Goal: Information Seeking & Learning: Learn about a topic

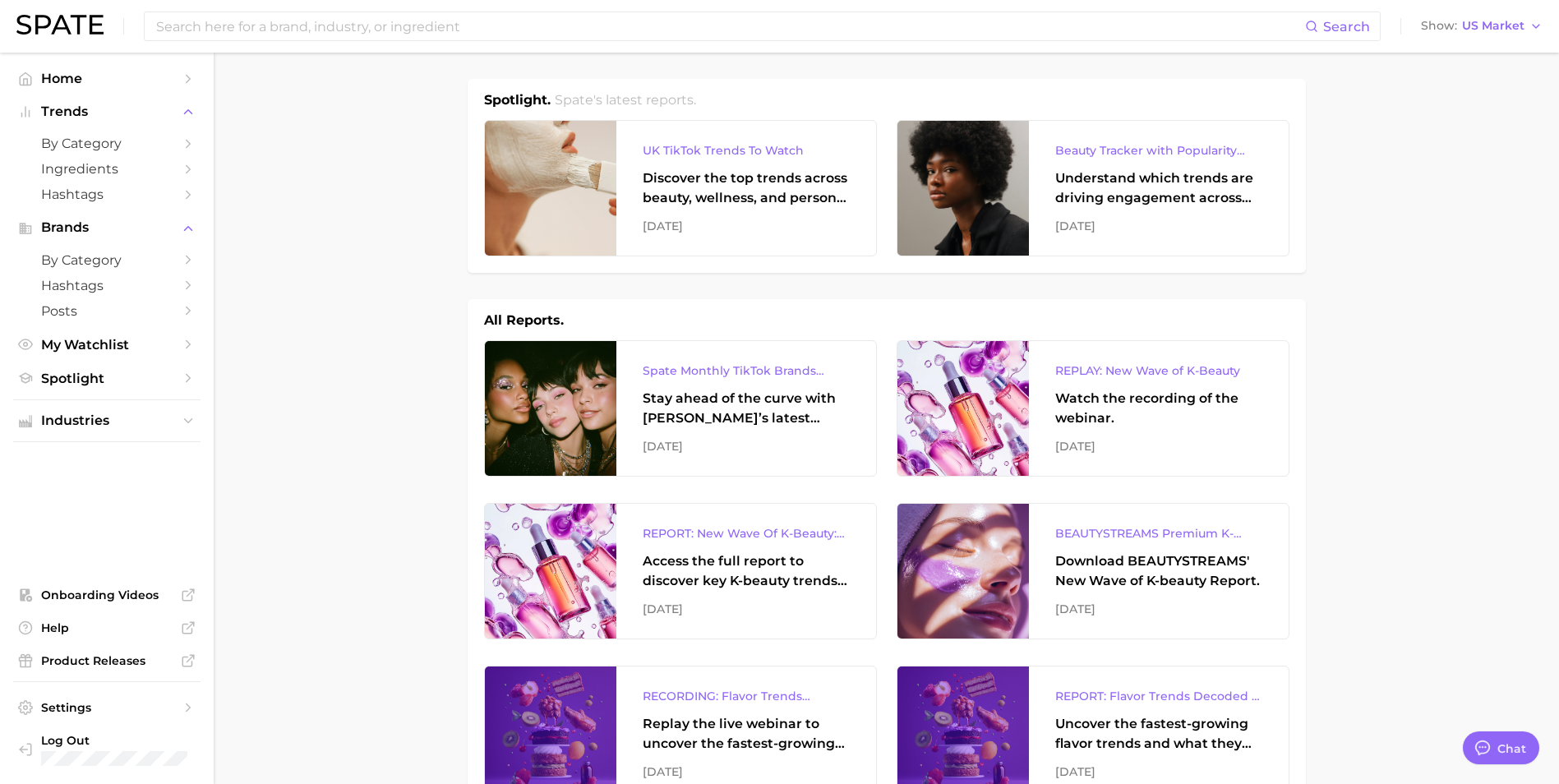
click at [117, 152] on link "by Category" at bounding box center [106, 143] width 187 height 25
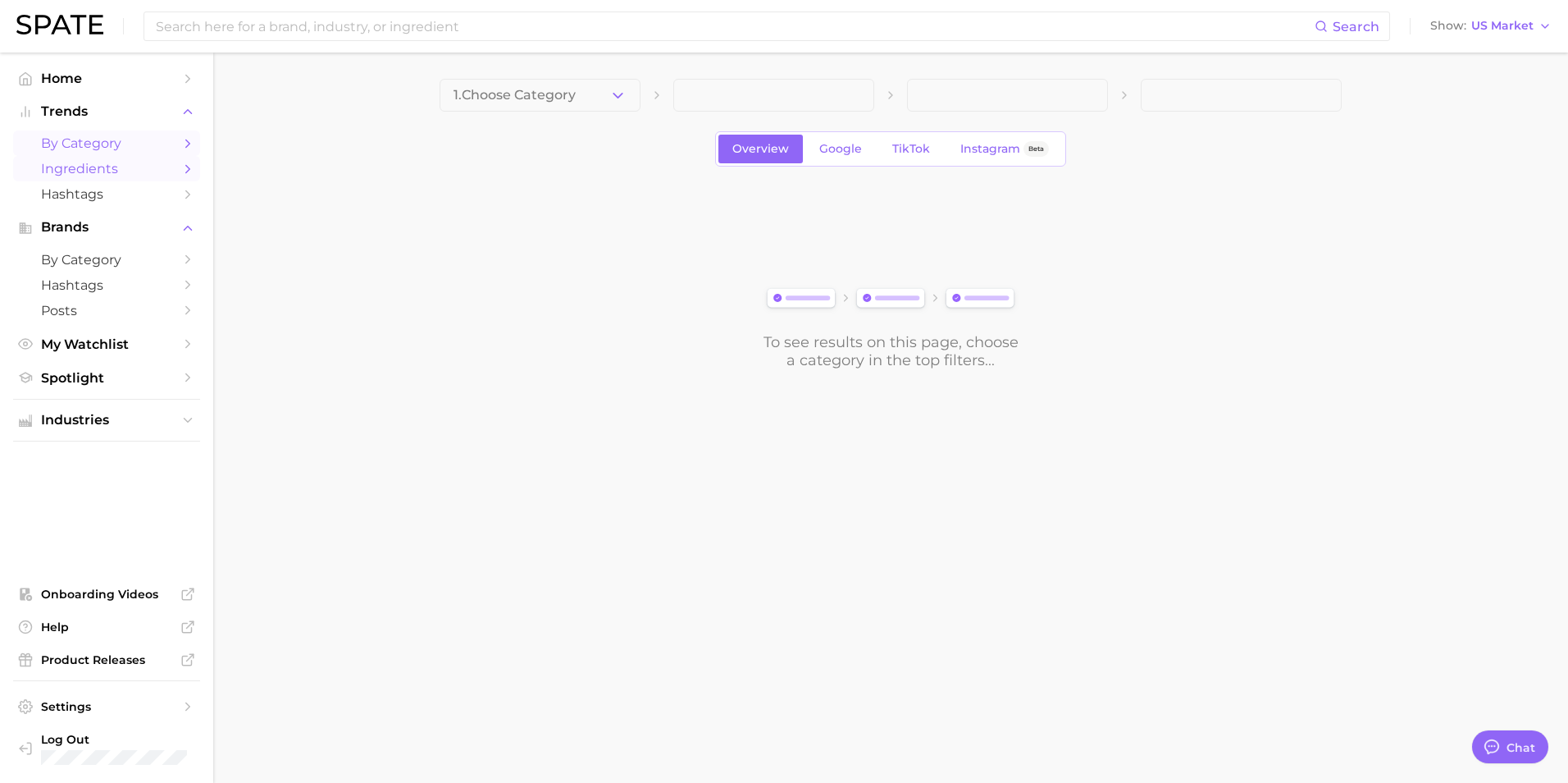
click at [114, 169] on span "Ingredients" at bounding box center [106, 168] width 131 height 15
click at [609, 95] on button "1. Choose Category" at bounding box center [540, 95] width 201 height 33
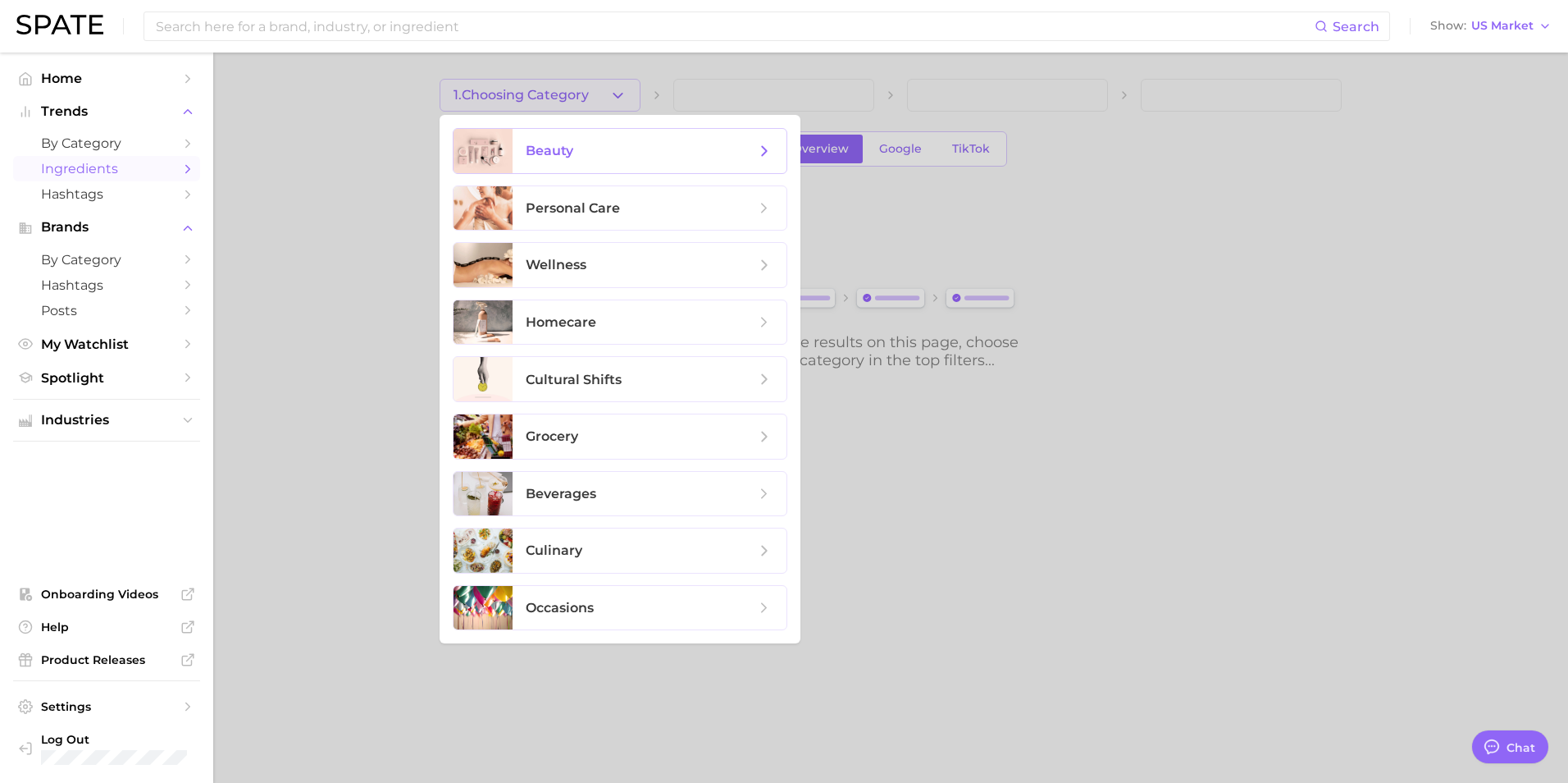
click at [595, 147] on span "beauty" at bounding box center [640, 151] width 229 height 18
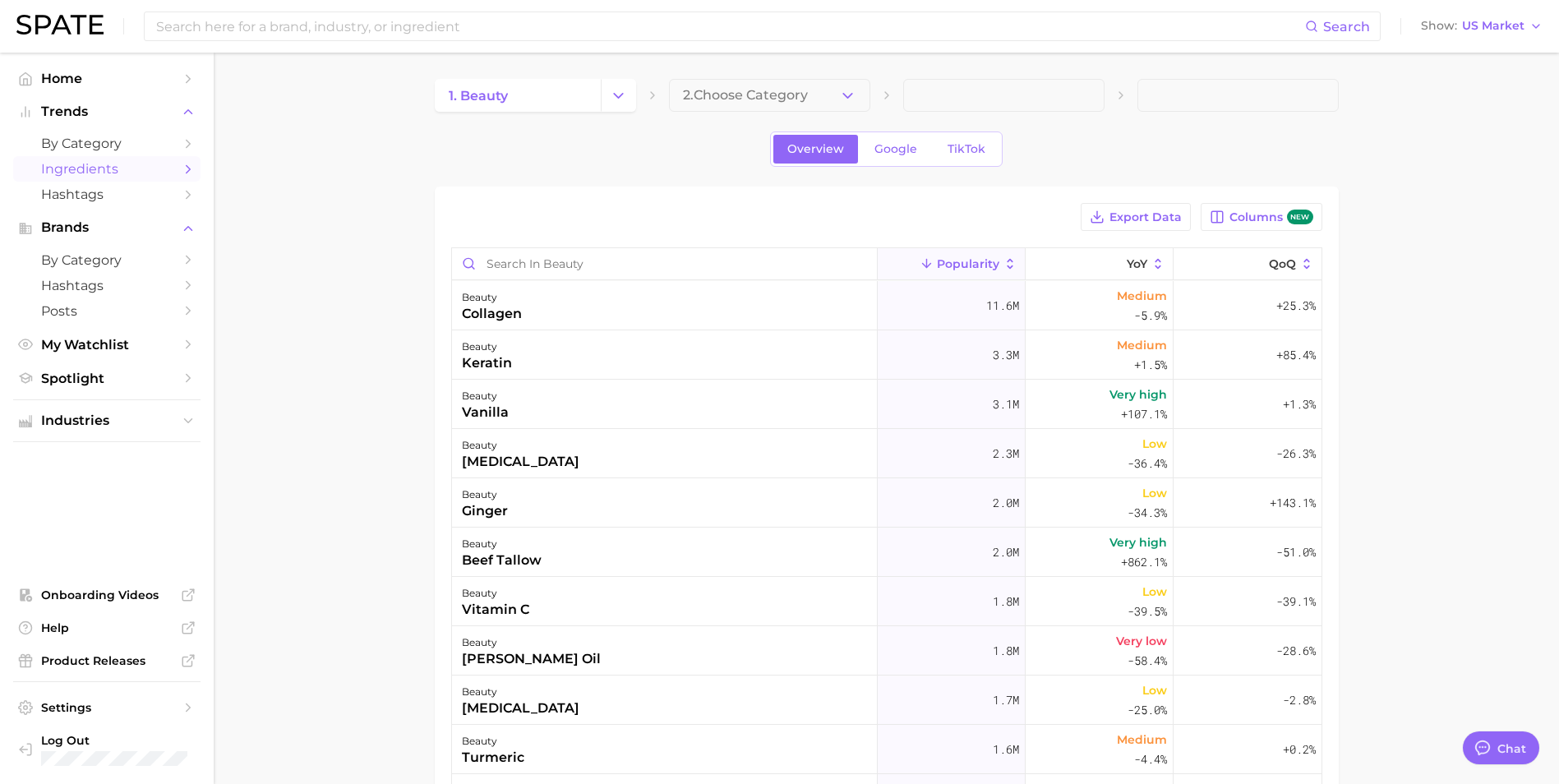
click at [348, 185] on main "1. beauty 2. Choose Category Overview Google TikTok Export Data Columns new Pop…" at bounding box center [886, 591] width 1346 height 1077
click at [781, 101] on span "2. Choose Category" at bounding box center [745, 95] width 125 height 15
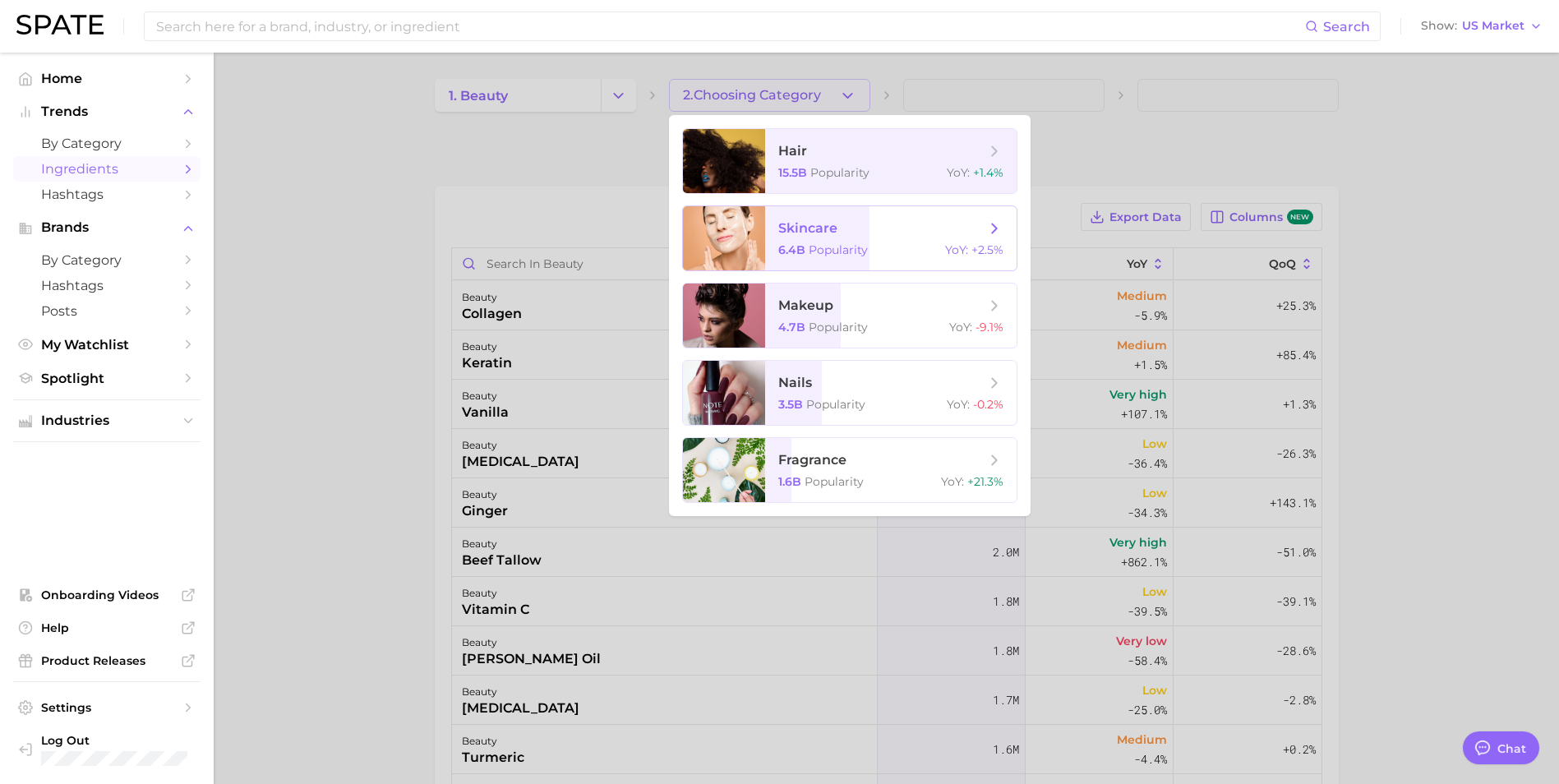
click at [847, 225] on span "skincare" at bounding box center [882, 229] width 207 height 18
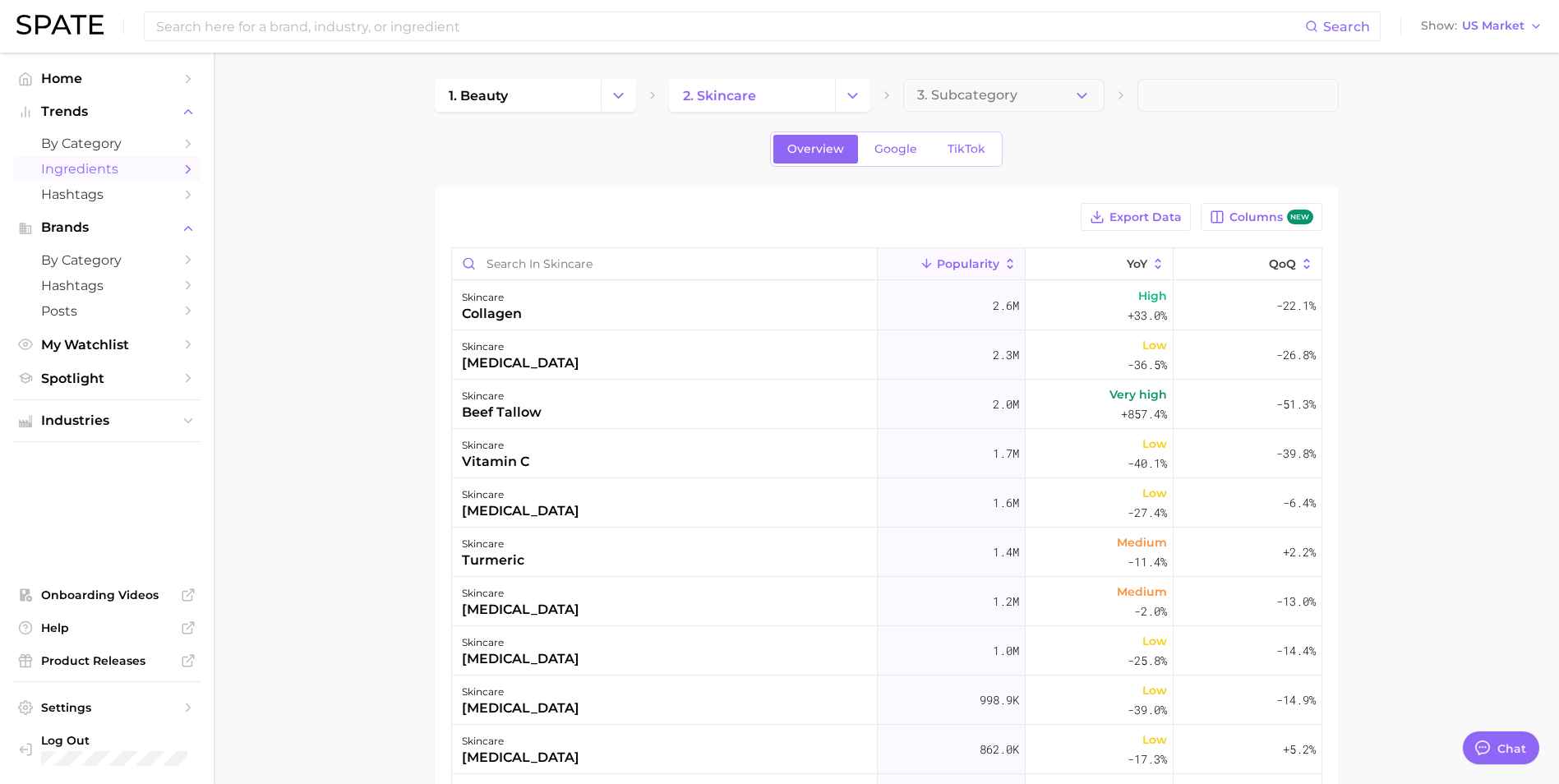
click at [320, 366] on main "1. beauty 2. skincare 3. Subcategory Overview Google TikTok Export Data Columns…" at bounding box center [886, 591] width 1346 height 1077
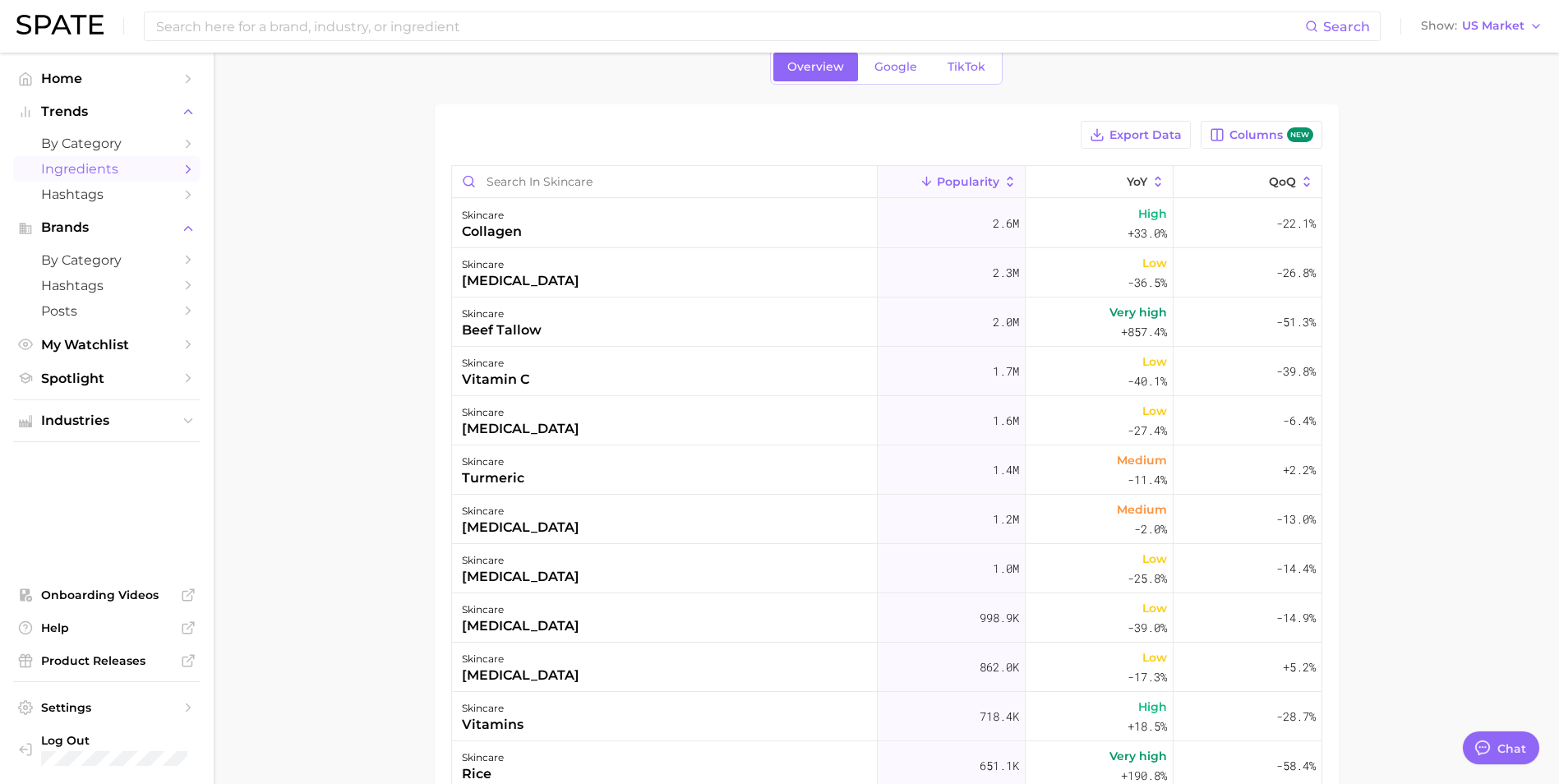
scroll to position [164, 0]
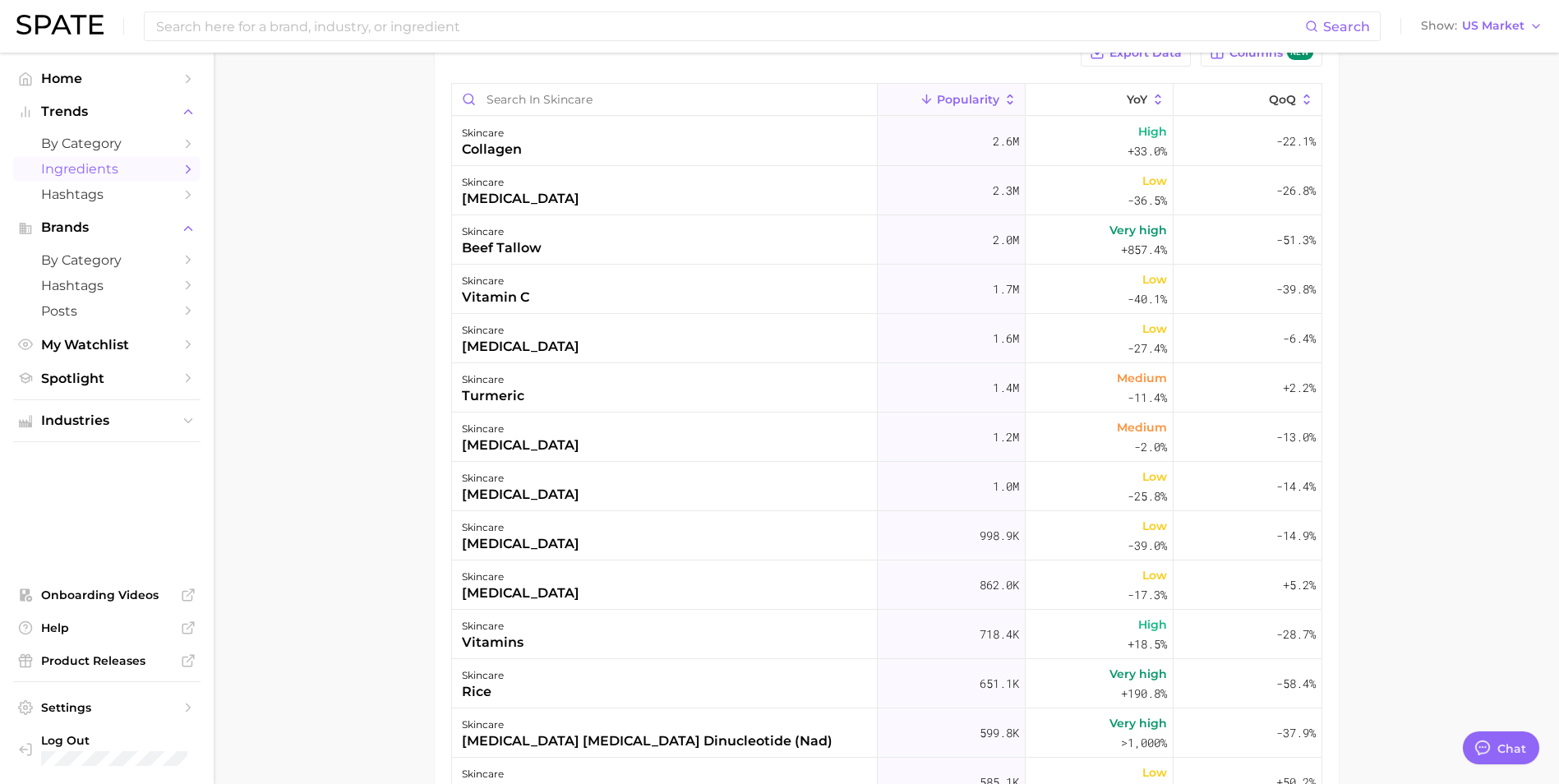
click at [348, 347] on main "1. beauty 2. skincare 3. Subcategory Overview Google TikTok Export Data Columns…" at bounding box center [886, 426] width 1346 height 1077
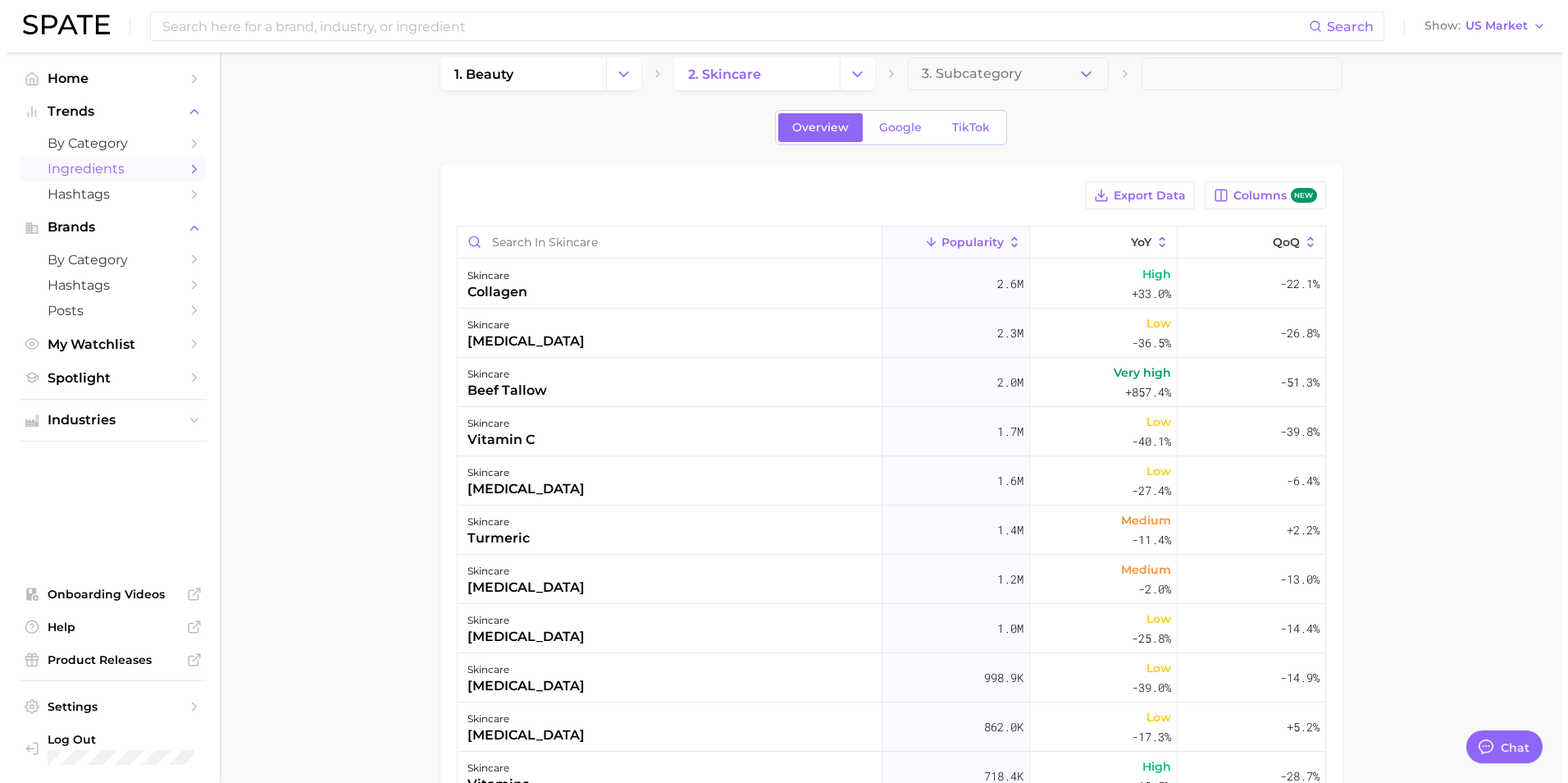
scroll to position [0, 0]
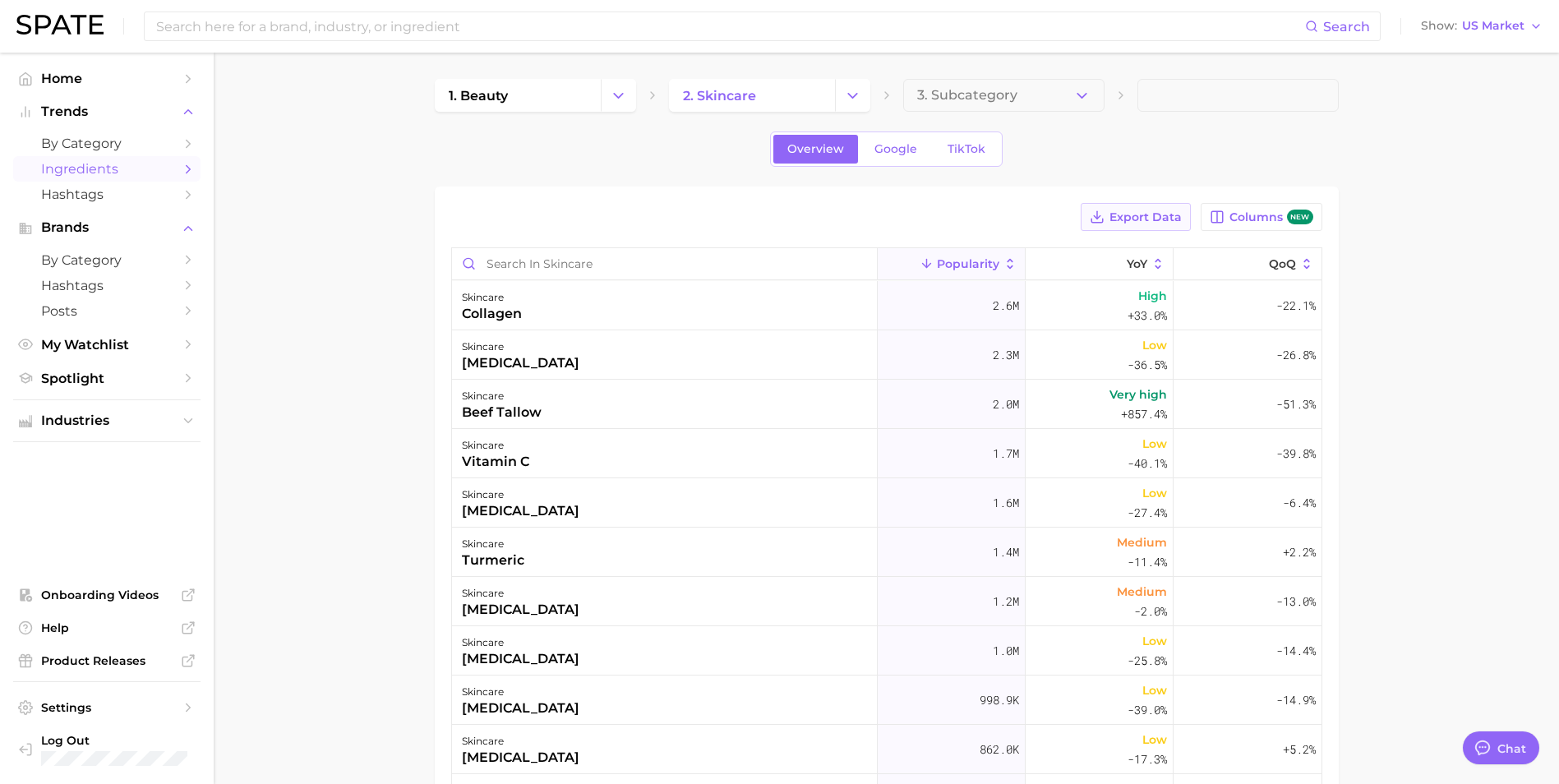
click at [1150, 205] on button "Export Data" at bounding box center [1135, 217] width 110 height 28
click at [366, 502] on main "1. beauty 2. skincare 3. Subcategory Overview Google TikTok Export Data Columns…" at bounding box center [886, 591] width 1346 height 1077
click at [528, 261] on input "Search in skincare" at bounding box center [665, 263] width 425 height 31
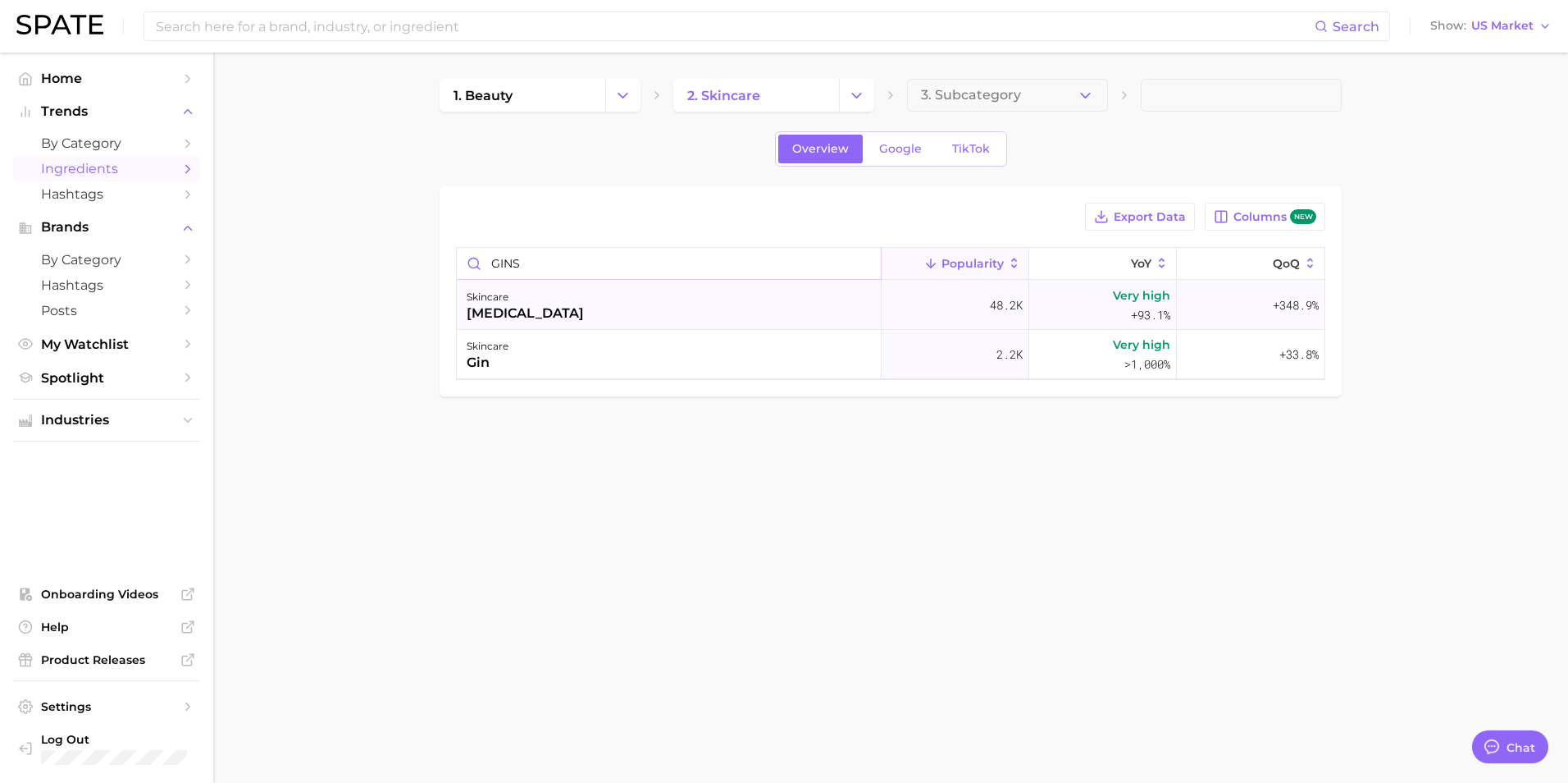
type input "GINS"
click at [586, 318] on div "skincare [MEDICAL_DATA]" at bounding box center [669, 305] width 425 height 49
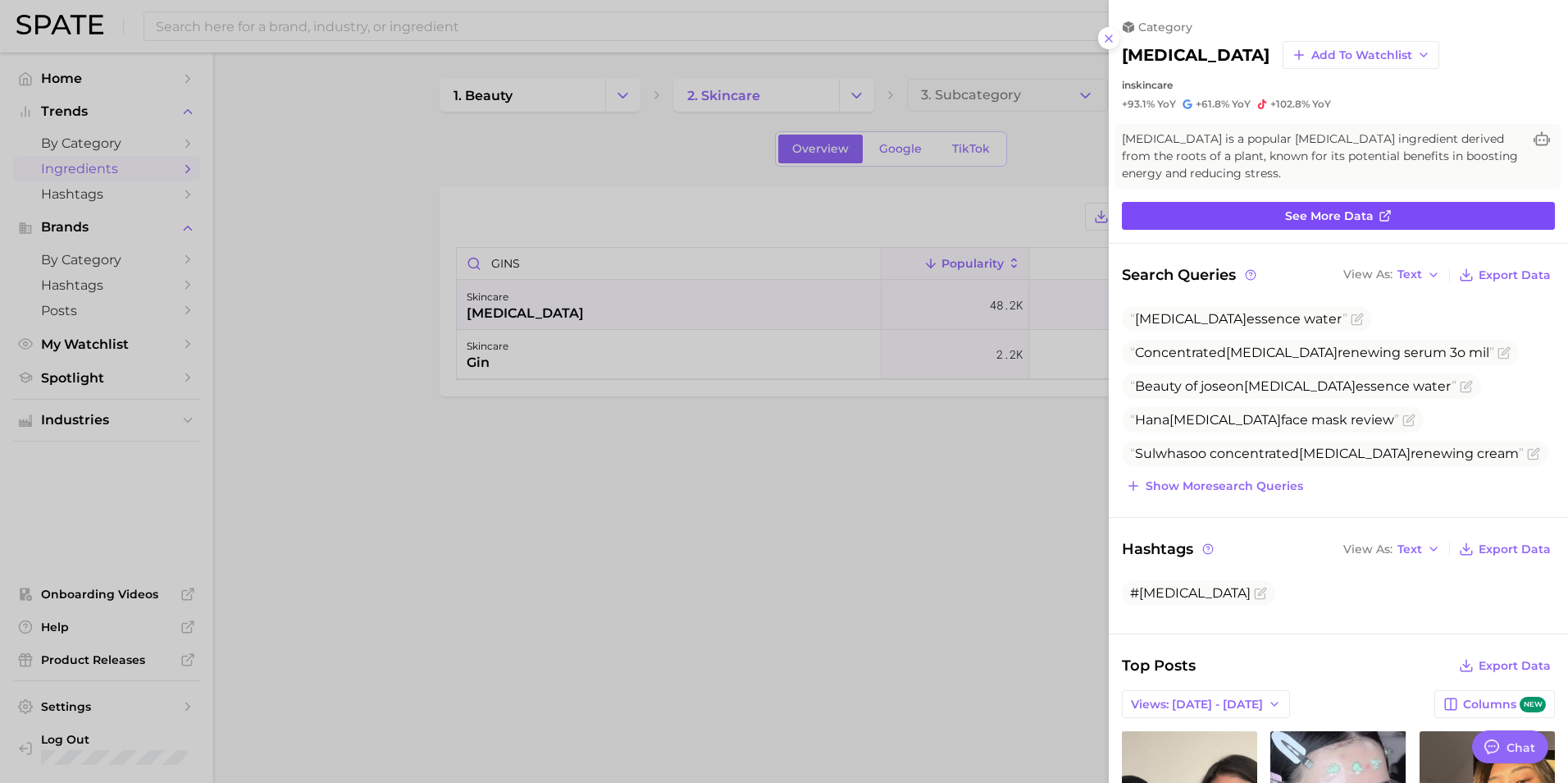
click at [1316, 218] on span "See more data" at bounding box center [1329, 216] width 89 height 14
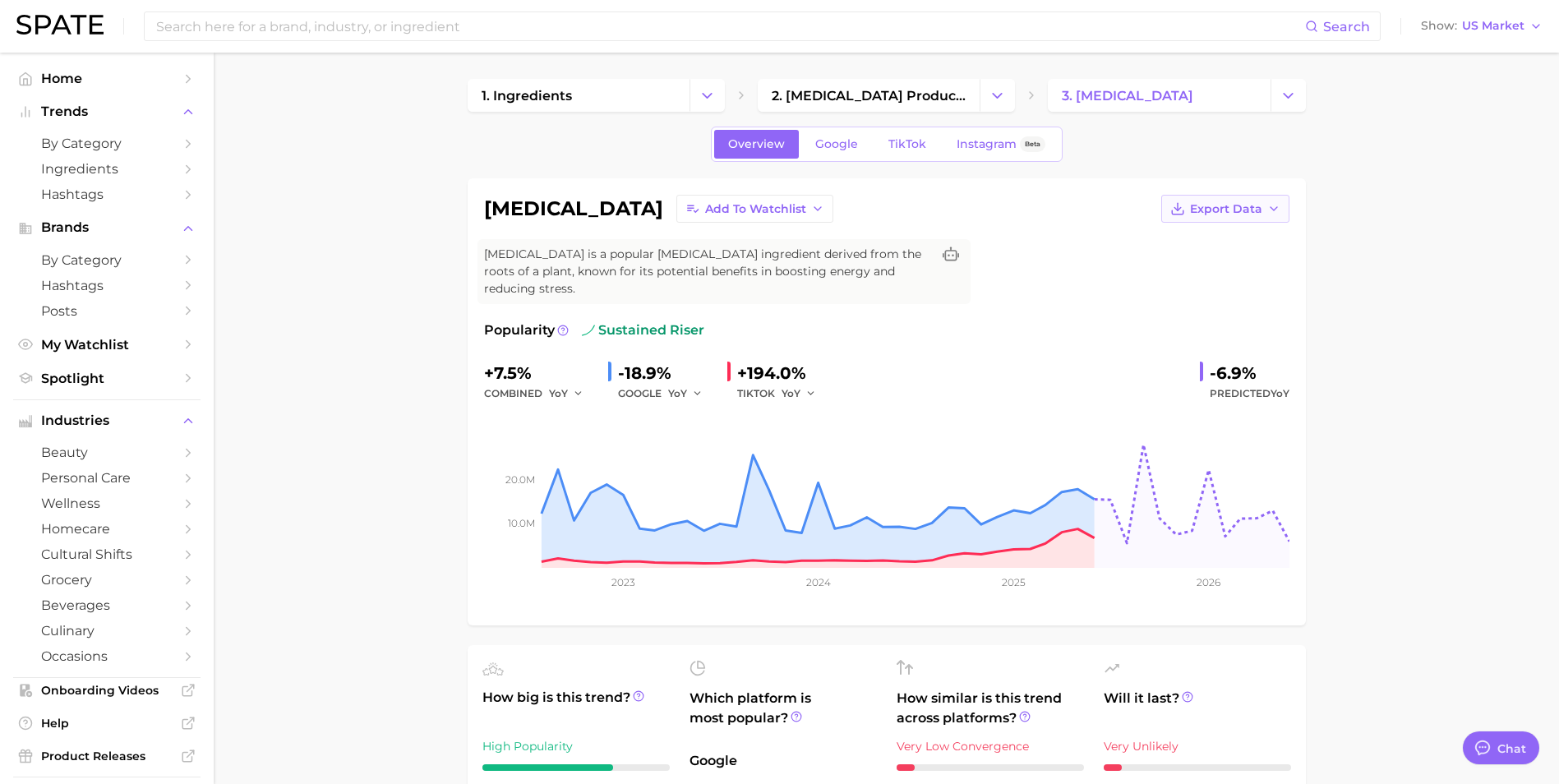
click at [1279, 203] on icon "button" at bounding box center [1274, 209] width 13 height 13
click at [1196, 260] on button "Time Series Image" at bounding box center [1199, 269] width 181 height 30
type textarea "x"
click at [1280, 102] on icon "Change Category" at bounding box center [1288, 95] width 17 height 17
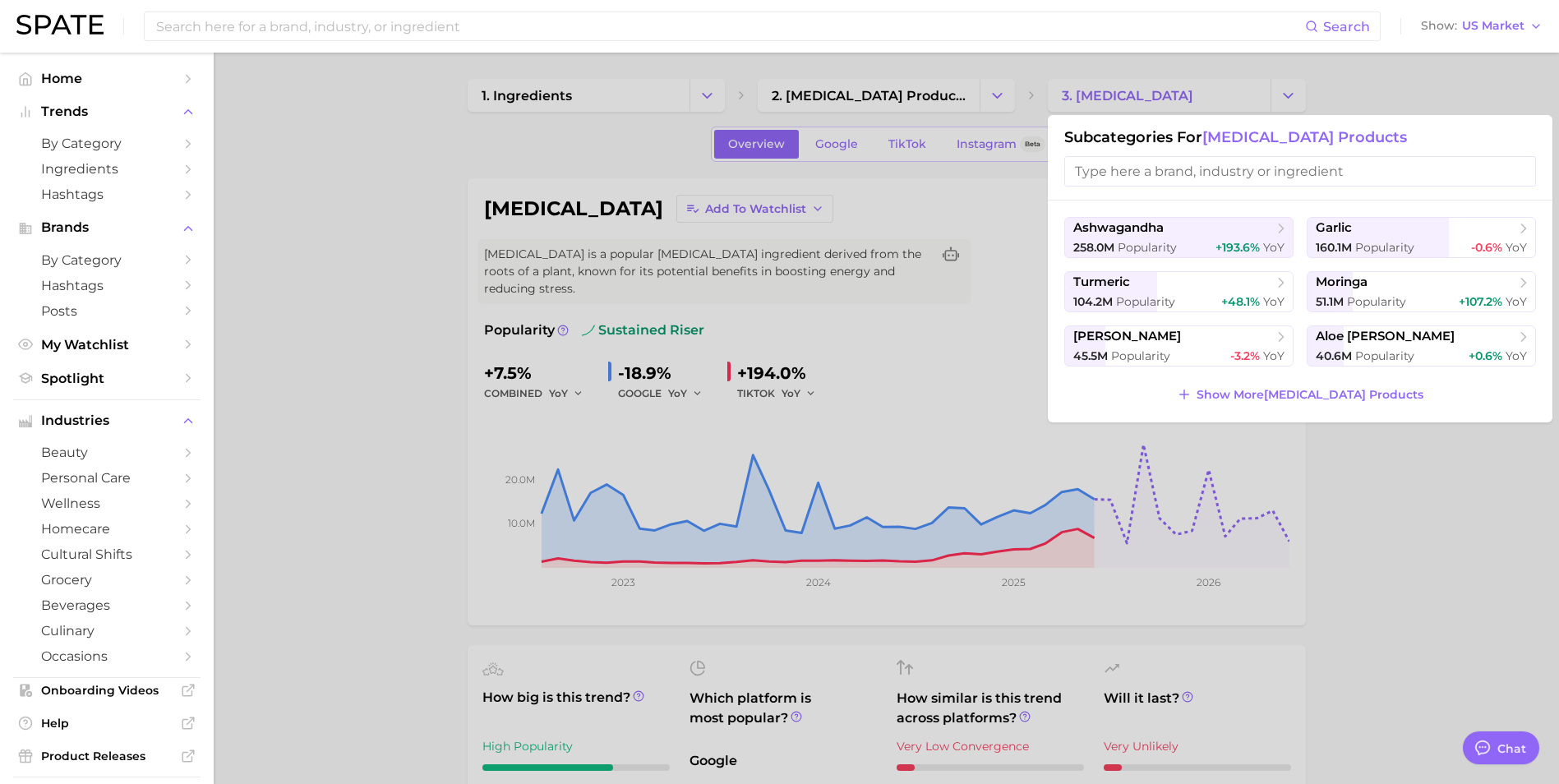
click at [308, 395] on div at bounding box center [779, 392] width 1559 height 784
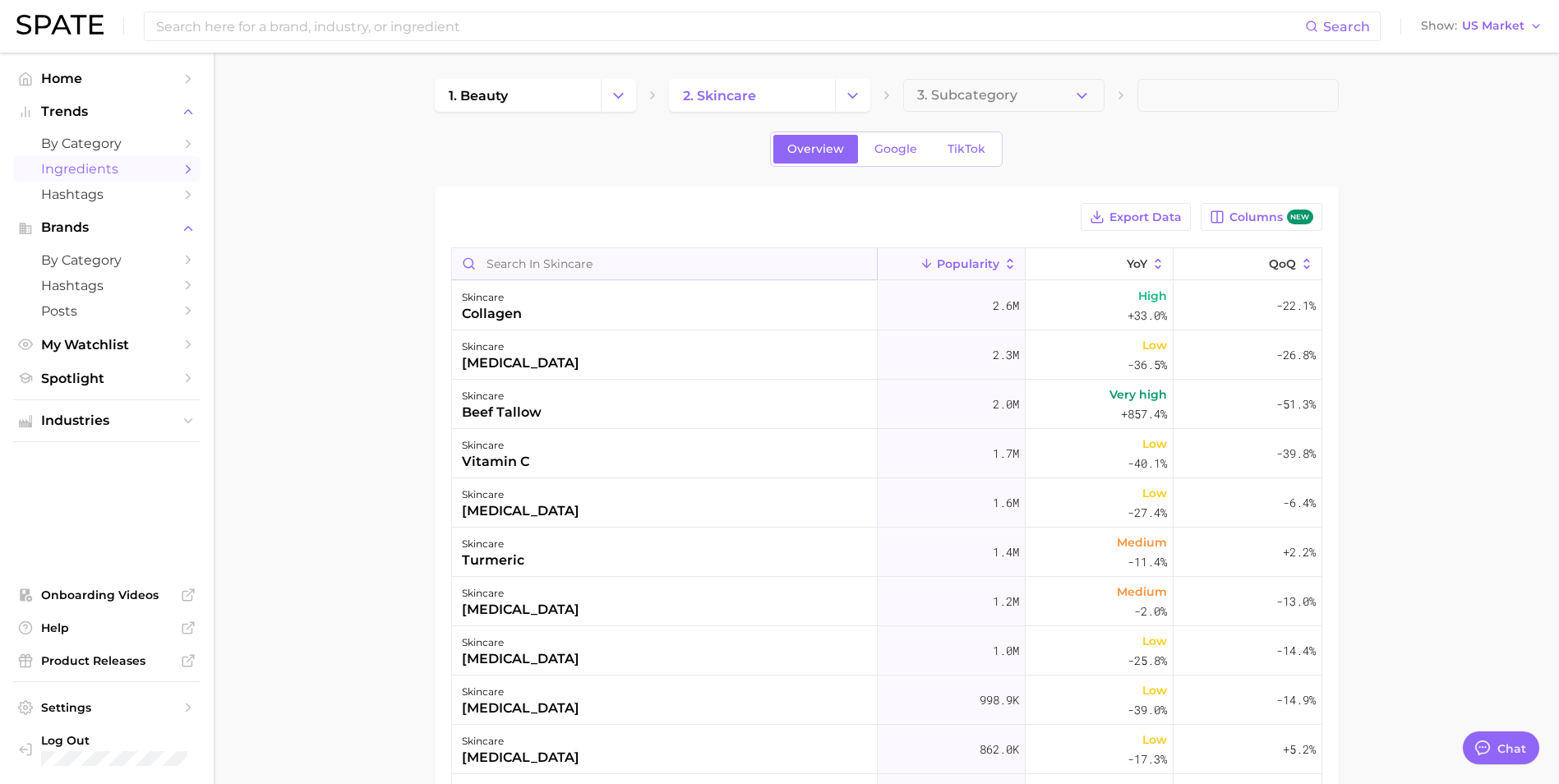
click at [636, 274] on input "Search in skincare" at bounding box center [665, 263] width 425 height 31
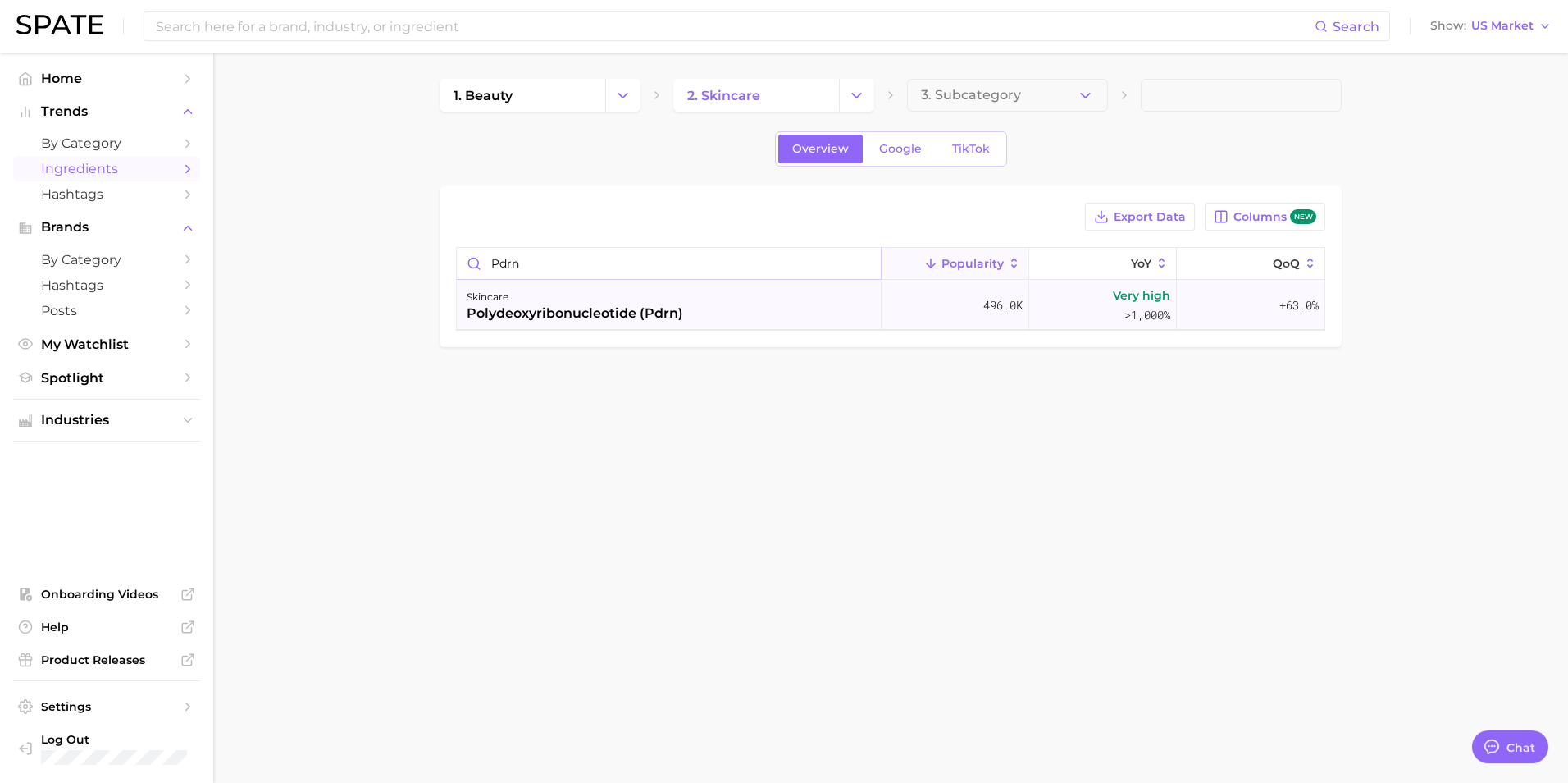
type input "pdrn"
click at [697, 313] on div "skincare polydeoxyribonucleotide (pdrn)" at bounding box center [669, 305] width 425 height 49
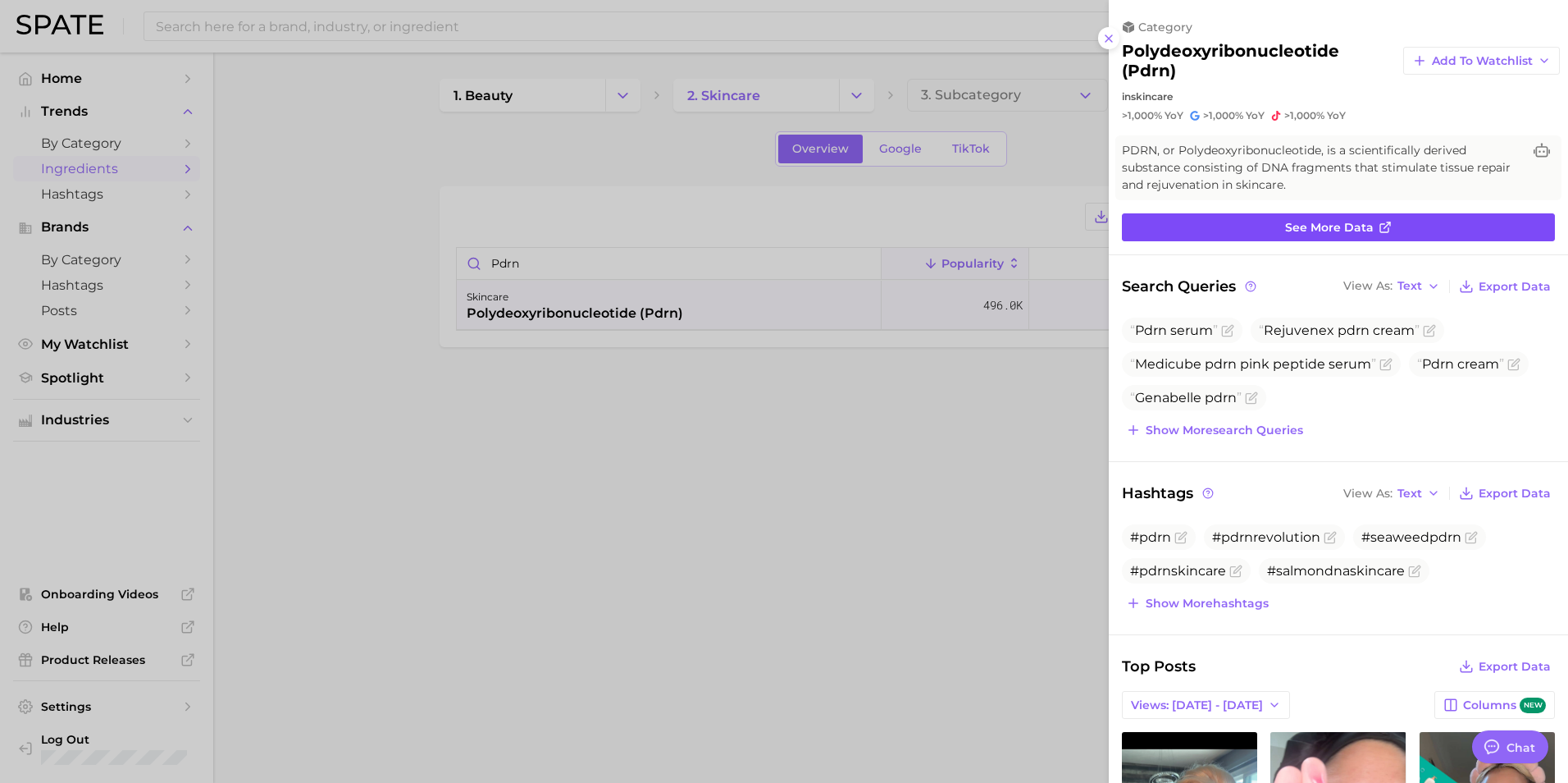
click at [1359, 227] on span "See more data" at bounding box center [1329, 227] width 89 height 14
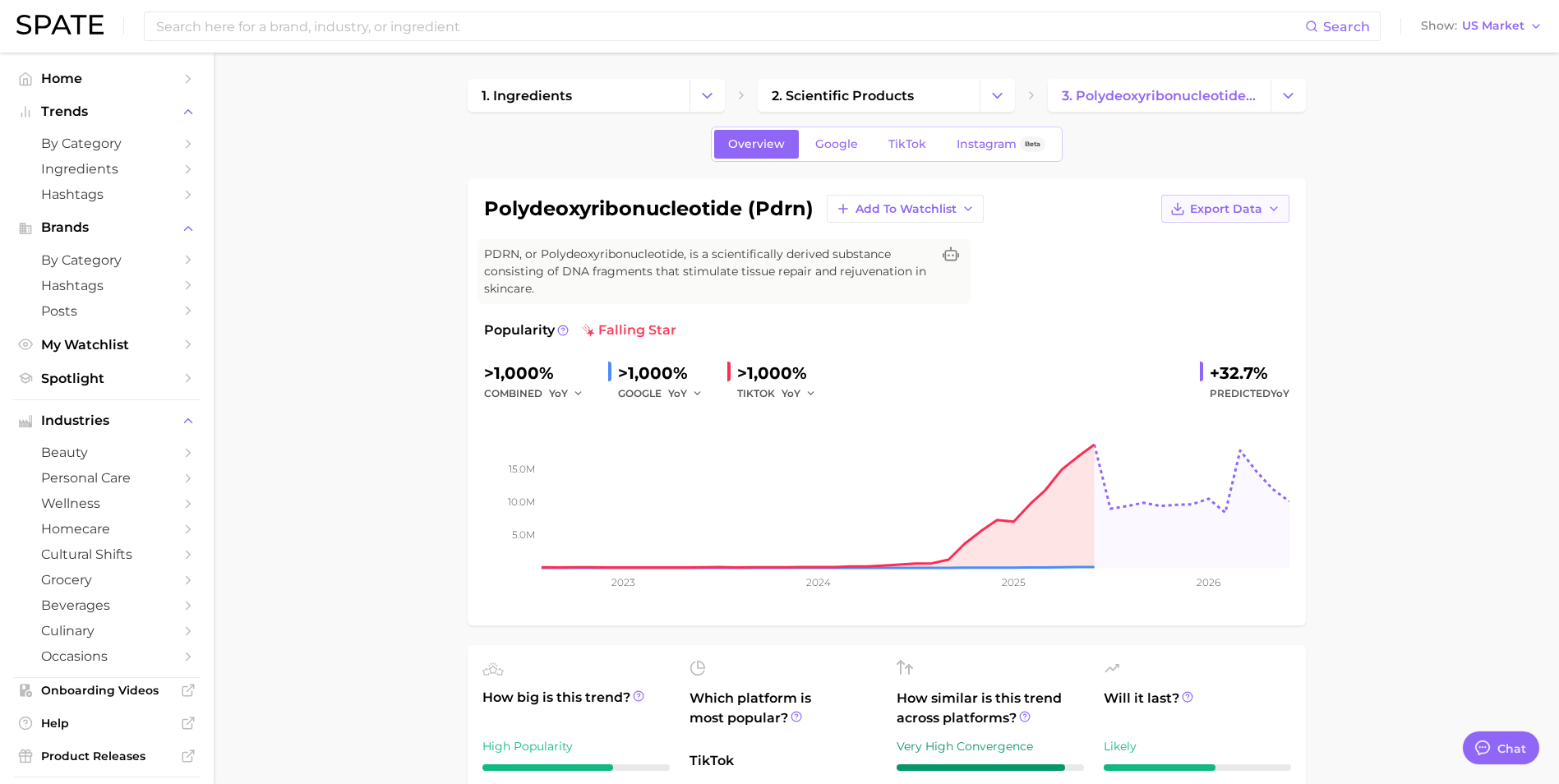
click at [1214, 207] on span "Export Data" at bounding box center [1227, 209] width 73 height 14
click at [1162, 274] on span "Time Series Image" at bounding box center [1191, 269] width 110 height 14
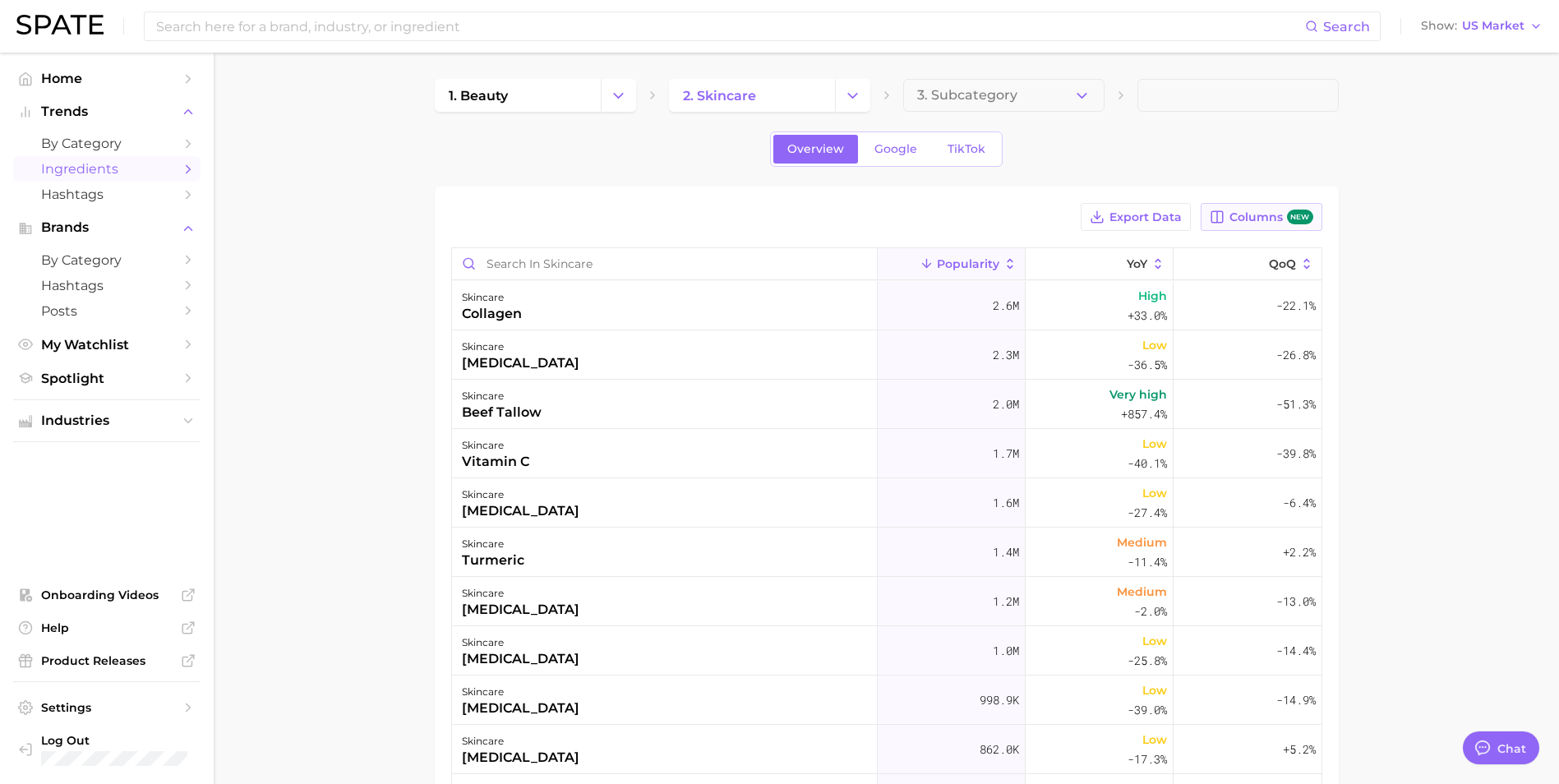
click at [1245, 219] on span "Columns new" at bounding box center [1270, 217] width 83 height 15
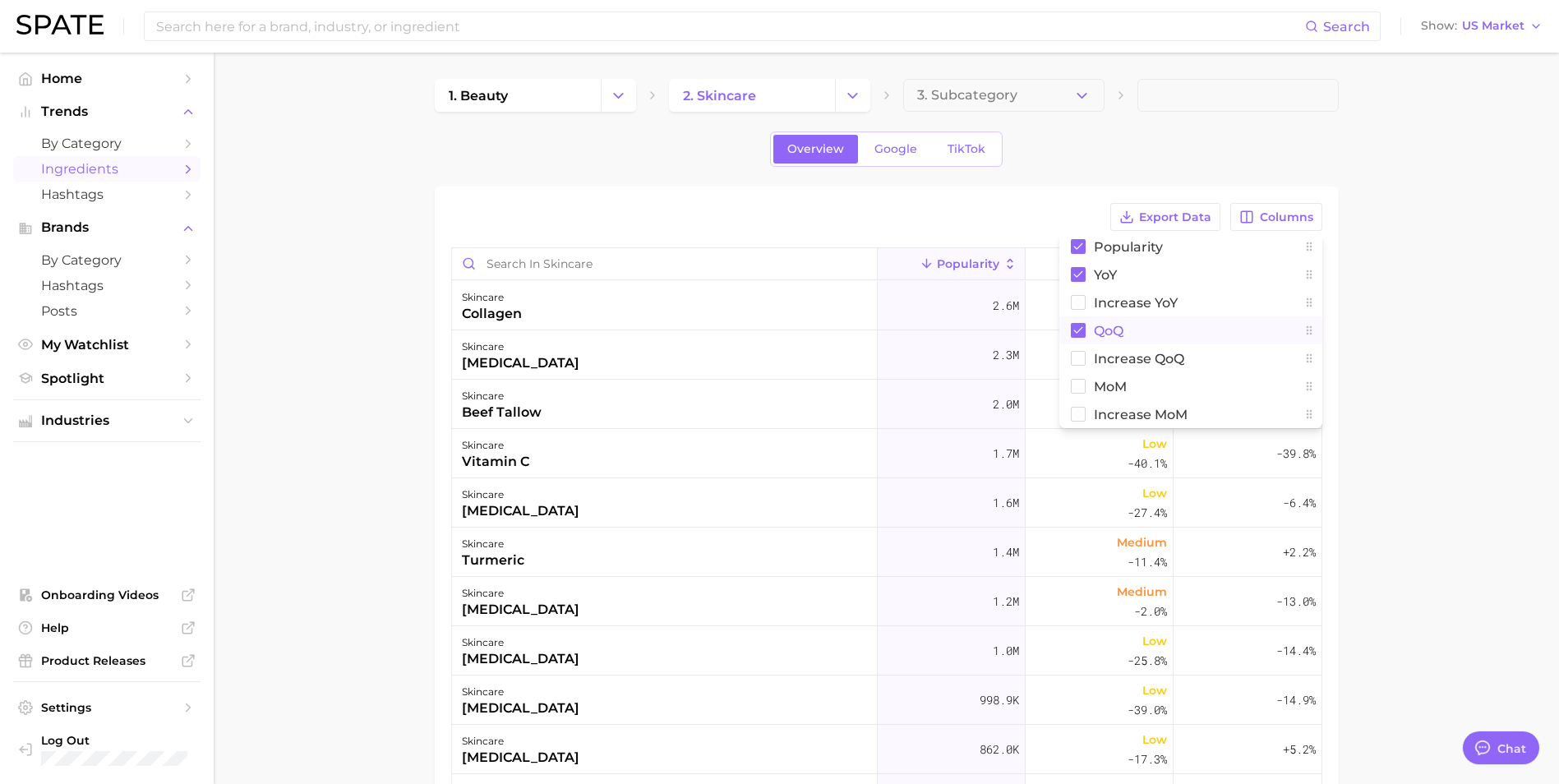
click at [1076, 334] on rect at bounding box center [1078, 330] width 15 height 15
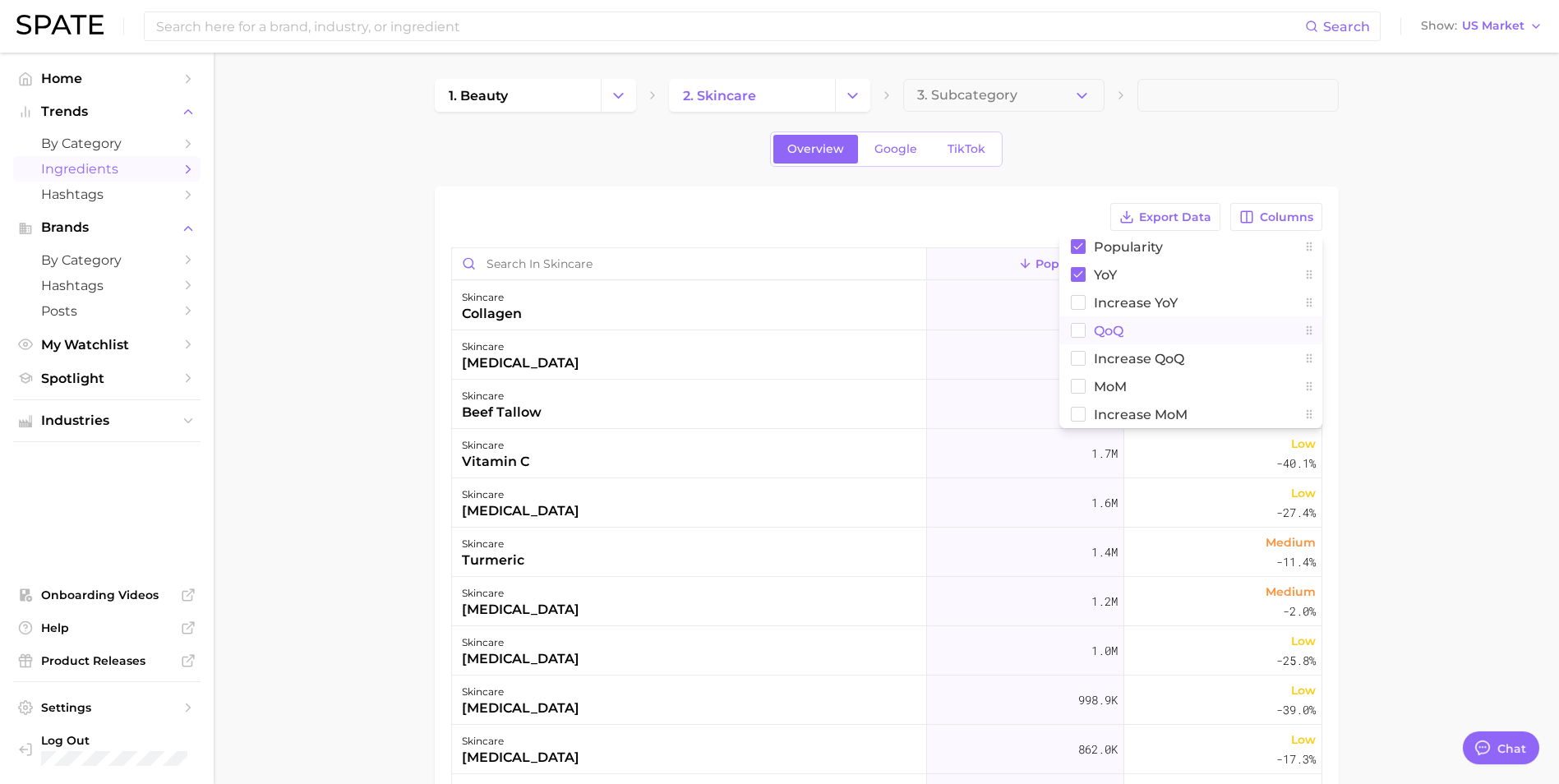
click at [1429, 327] on main "1. beauty 2. skincare 3. Subcategory Overview Google TikTok Export Data Columns…" at bounding box center [886, 591] width 1346 height 1077
